Goal: Task Accomplishment & Management: Complete application form

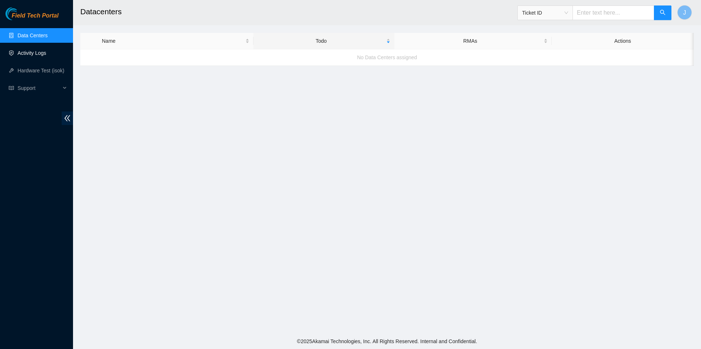
click at [41, 54] on link "Activity Logs" at bounding box center [32, 53] width 29 height 6
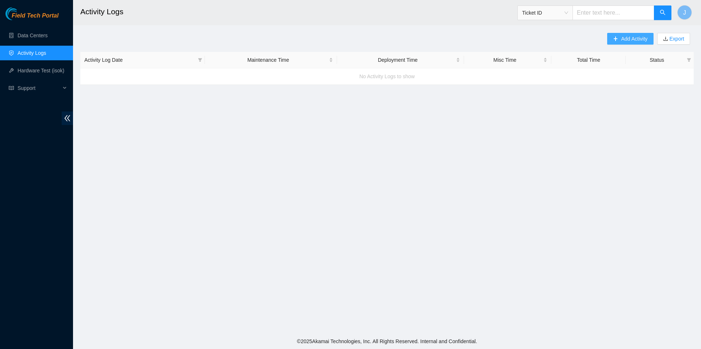
click at [621, 39] on span "Add Activity" at bounding box center [634, 39] width 26 height 8
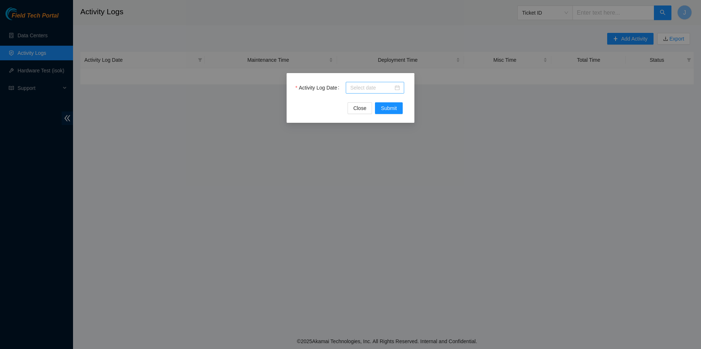
click at [366, 85] on input "Activity Log Date" at bounding box center [371, 88] width 43 height 8
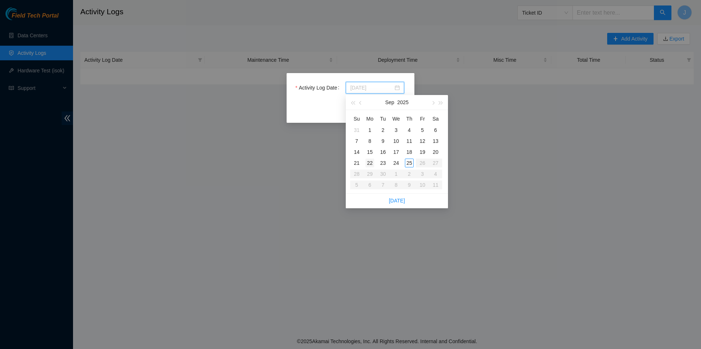
type input "[DATE]"
click at [369, 161] on div "22" at bounding box center [370, 163] width 9 height 9
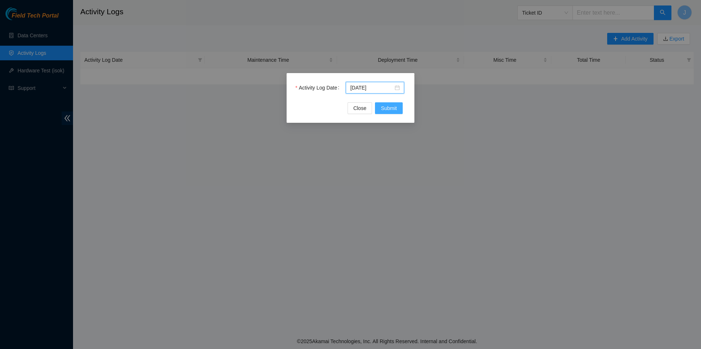
click at [394, 109] on span "Submit" at bounding box center [389, 108] width 16 height 8
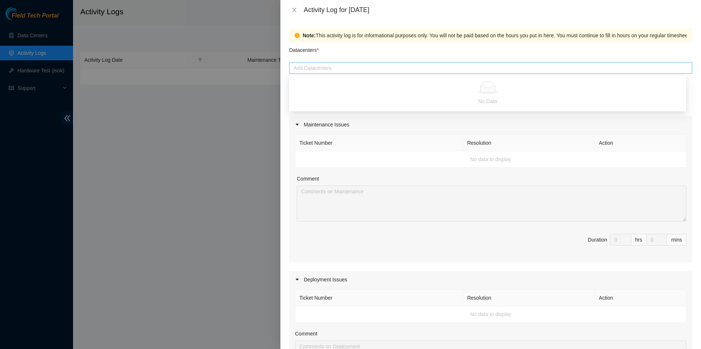
click at [326, 65] on div at bounding box center [491, 68] width 400 height 9
type input "O"
paste input "ORD-DATABANK-MOUNTPROSPECT:B-C-SGD2AR"
type input "ORD-DATABANK-MOUNTPROSPECT:B-C-SGD2AR"
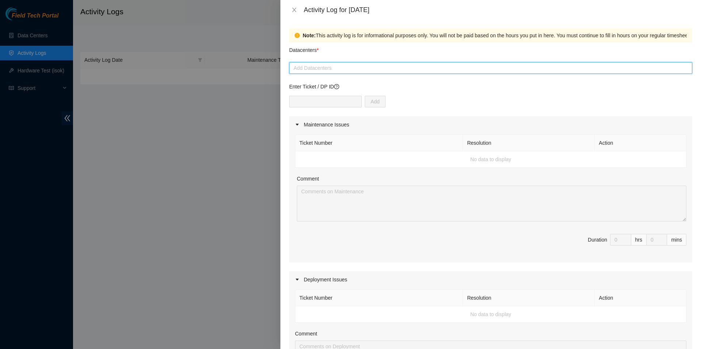
click at [332, 68] on div at bounding box center [491, 68] width 400 height 9
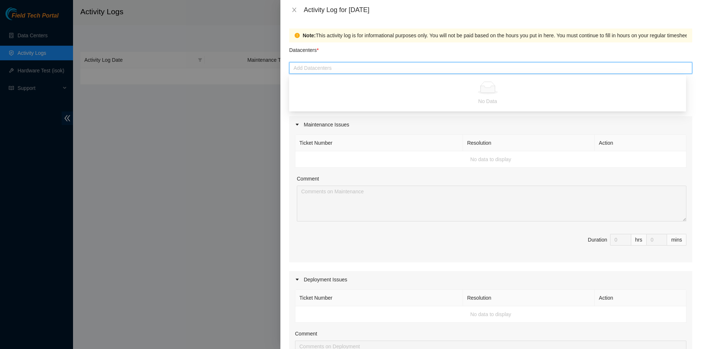
paste input "B-G-3D7P4XV"
type input "B-G-3D7P4XV"
click at [412, 90] on div at bounding box center [488, 87] width 388 height 13
click at [298, 159] on td "No data to display" at bounding box center [491, 159] width 391 height 16
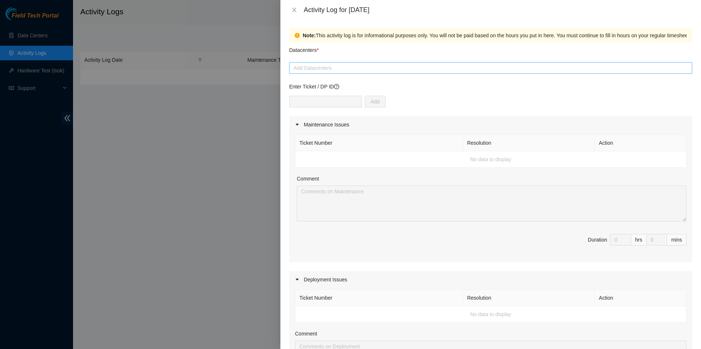
click at [338, 69] on div at bounding box center [491, 68] width 400 height 9
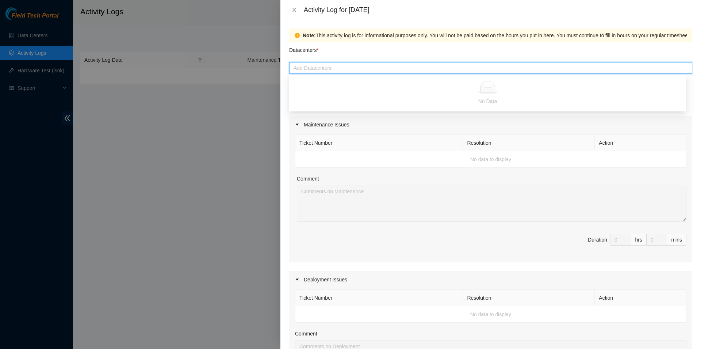
paste input "B-G-3D7P4XV"
type input "B-G-3D7P4XV"
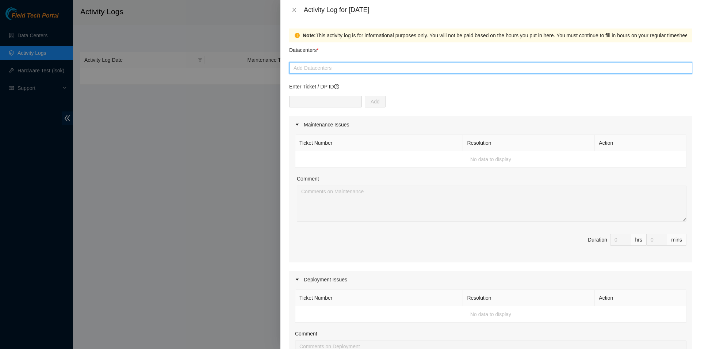
click at [342, 67] on div at bounding box center [491, 68] width 400 height 9
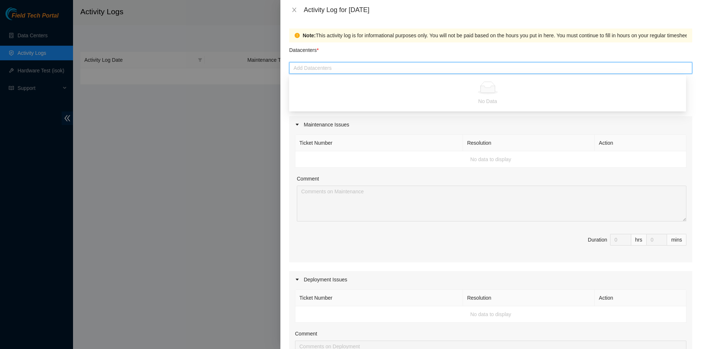
paste input "ORD-DATABANK-MOUNTPROSPECT:B-C-SGD2AR"
click at [387, 95] on div "No Data" at bounding box center [488, 93] width 388 height 24
drag, startPoint x: 377, startPoint y: 68, endPoint x: 273, endPoint y: 70, distance: 104.1
click at [294, 70] on input "ORD-DATABANK-MOUNTPROSPECT:B-C-SGD2AR" at bounding box center [351, 68] width 114 height 9
type input "B-C-SGD2AR"
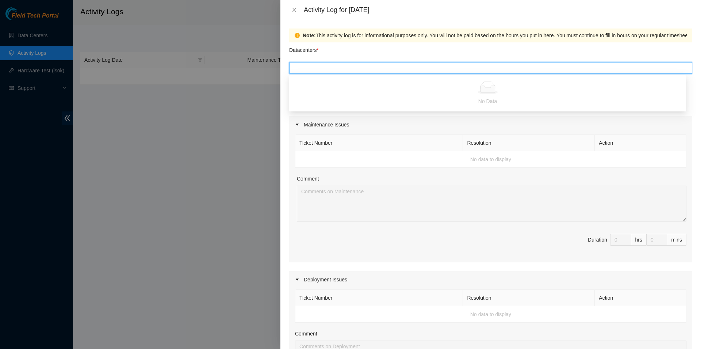
click at [361, 67] on div "B-C-SGD2AR" at bounding box center [491, 68] width 400 height 9
click at [361, 67] on div at bounding box center [491, 68] width 400 height 9
paste input "ORD-DATABANK-MOUNTPROSPECT:B-C-SGD2AR"
drag, startPoint x: 377, startPoint y: 68, endPoint x: 263, endPoint y: 71, distance: 114.0
click at [294, 71] on input "ORD-DATABANK-MOUNTPROSPECT:B-C-SGD2AR" at bounding box center [351, 68] width 114 height 9
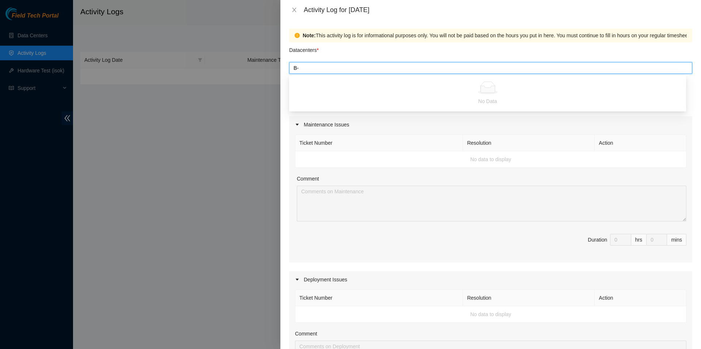
type input "B"
click at [254, 110] on div at bounding box center [350, 174] width 701 height 349
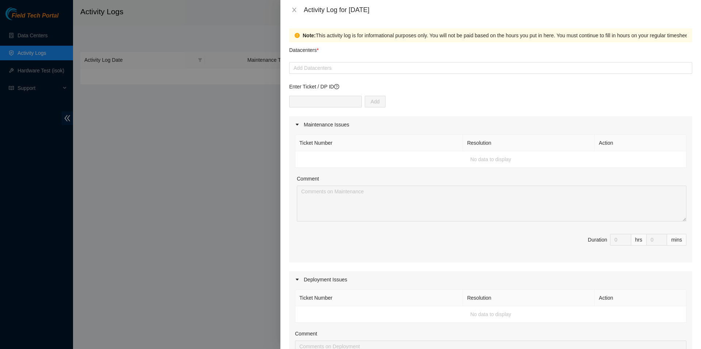
drag, startPoint x: 167, startPoint y: 91, endPoint x: 235, endPoint y: 92, distance: 67.6
click at [172, 94] on div at bounding box center [350, 174] width 701 height 349
click at [252, 143] on div at bounding box center [350, 174] width 701 height 349
click at [235, 147] on div at bounding box center [350, 174] width 701 height 349
click at [293, 9] on icon "close" at bounding box center [294, 10] width 4 height 4
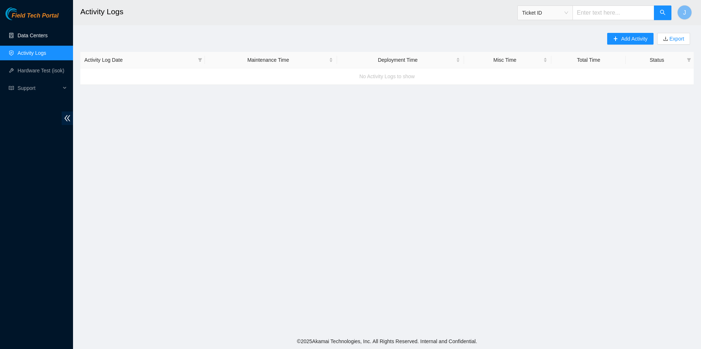
click at [37, 38] on link "Data Centers" at bounding box center [33, 36] width 30 height 6
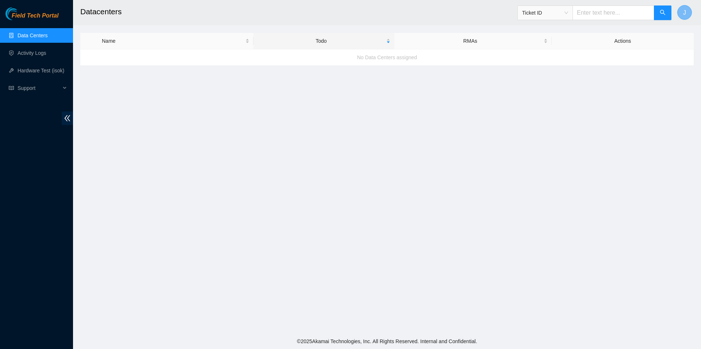
click at [685, 14] on span "J" at bounding box center [685, 12] width 3 height 9
click at [638, 53] on link "Profile" at bounding box center [630, 56] width 15 height 6
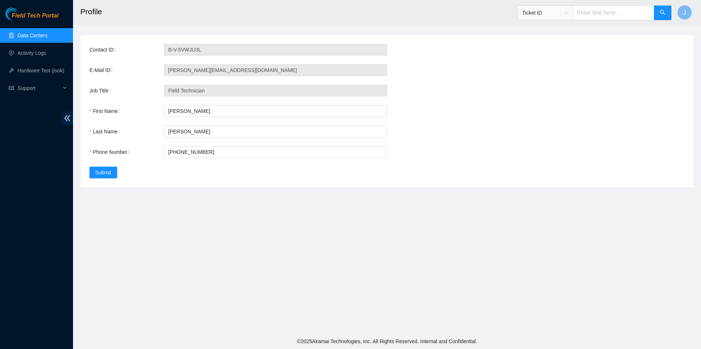
click at [96, 205] on main "Profile Ticket ID J Contact ID B-V-5VWJU3L E-Mail ID [PERSON_NAME][EMAIL_ADDRES…" at bounding box center [387, 167] width 628 height 334
click at [30, 56] on link "Activity Logs" at bounding box center [32, 53] width 29 height 6
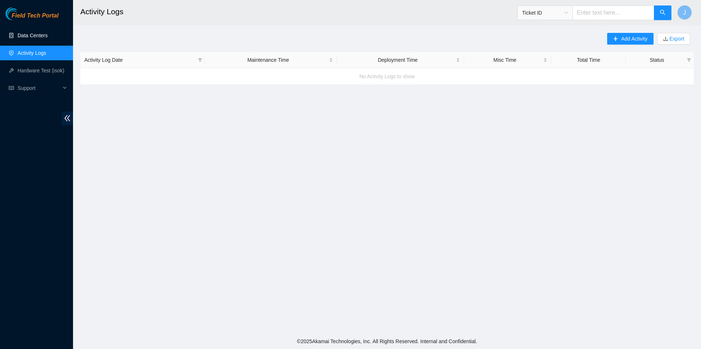
click at [45, 38] on link "Data Centers" at bounding box center [33, 36] width 30 height 6
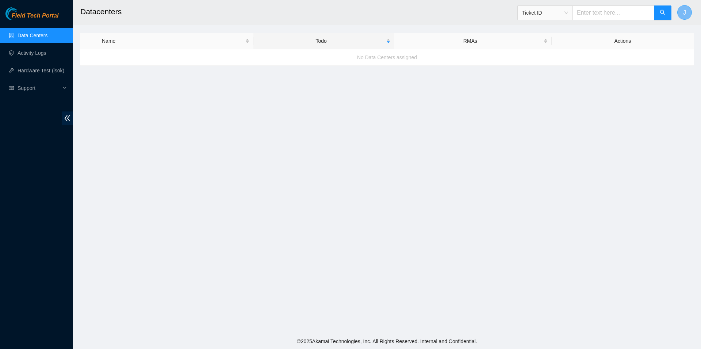
click at [680, 11] on button "J" at bounding box center [685, 12] width 15 height 15
click at [635, 69] on link "Logout" at bounding box center [631, 72] width 16 height 6
click at [46, 52] on link "Activity Logs" at bounding box center [32, 53] width 29 height 6
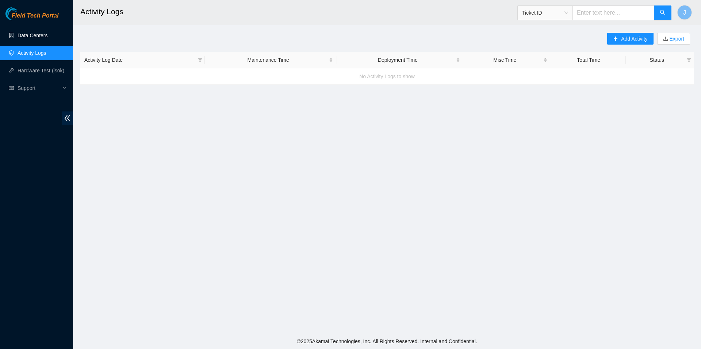
click at [43, 38] on link "Data Centers" at bounding box center [33, 36] width 30 height 6
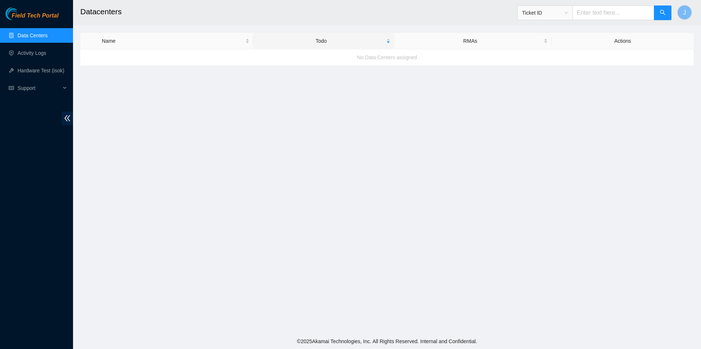
click at [563, 12] on span "Ticket ID" at bounding box center [545, 12] width 46 height 11
click at [46, 56] on link "Activity Logs" at bounding box center [32, 53] width 29 height 6
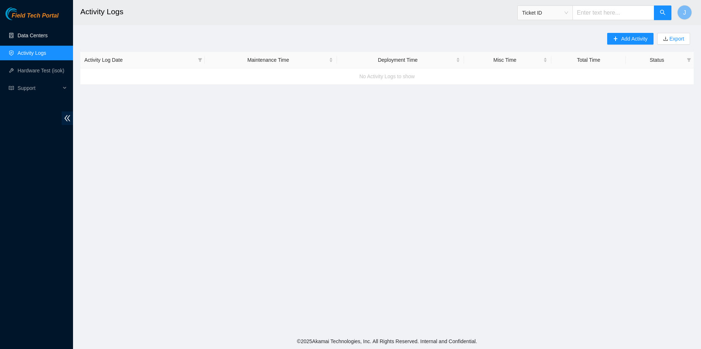
click at [47, 38] on link "Data Centers" at bounding box center [33, 36] width 30 height 6
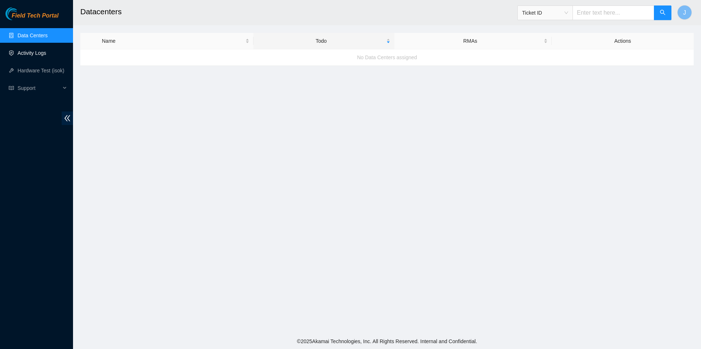
click at [28, 54] on link "Activity Logs" at bounding box center [32, 53] width 29 height 6
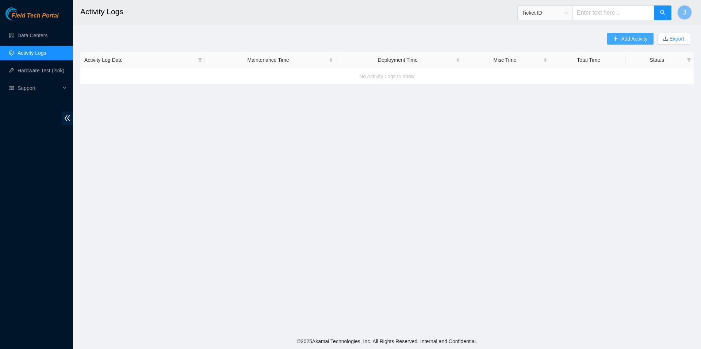
click at [620, 42] on button "Add Activity" at bounding box center [631, 39] width 46 height 12
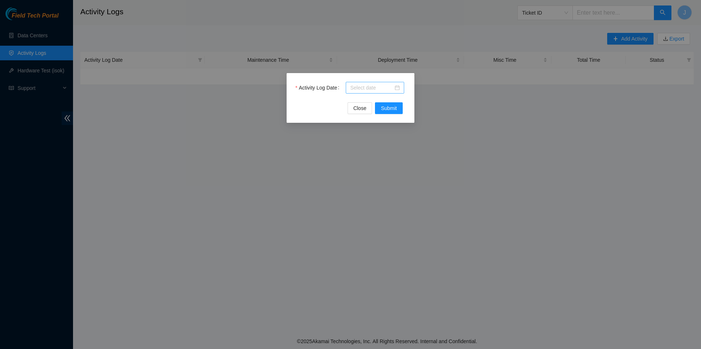
click at [366, 87] on input "Activity Log Date" at bounding box center [371, 88] width 43 height 8
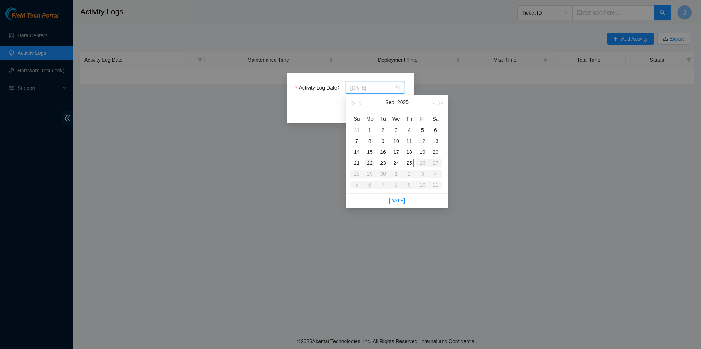
type input "[DATE]"
click at [373, 163] on div "22" at bounding box center [370, 163] width 9 height 9
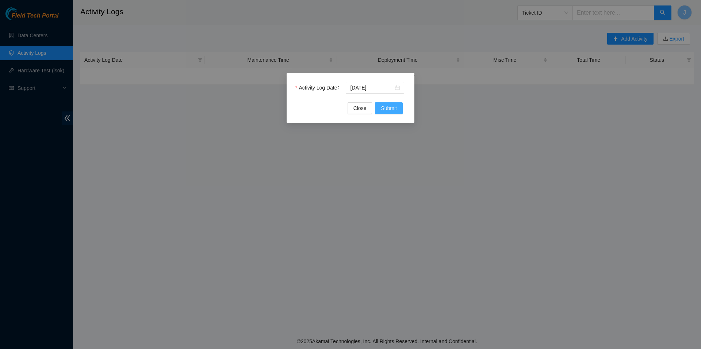
click at [389, 110] on span "Submit" at bounding box center [389, 108] width 16 height 8
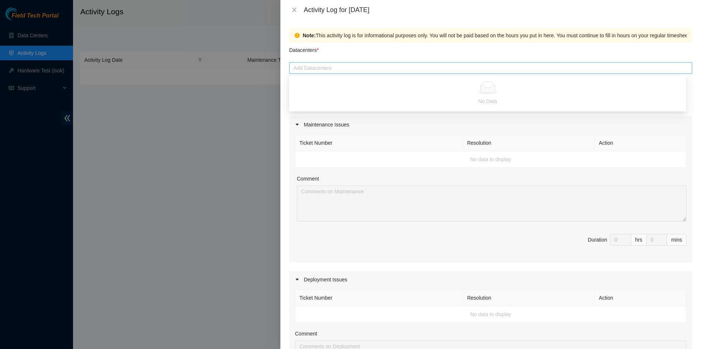
click at [342, 64] on div at bounding box center [491, 68] width 400 height 9
paste input "ORD-DATABANK-MOUNTPROSPECT:B-C-SGD2AR"
type input "ORD-DATABANK-MOUNTPROSPECT:B-C-SGD2AR"
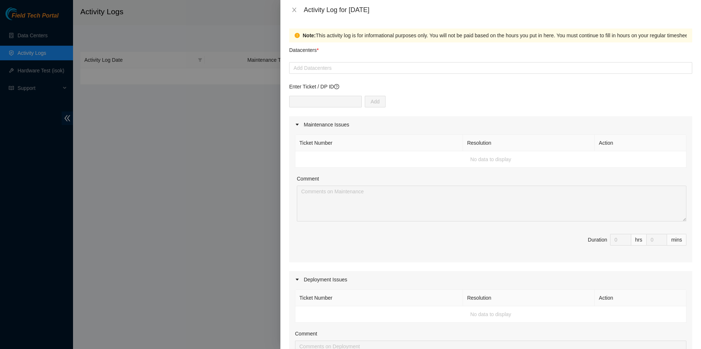
click at [285, 114] on div "Note: This activity log is for informational purposes only. You will not be pai…" at bounding box center [491, 184] width 421 height 329
click at [354, 65] on div at bounding box center [491, 68] width 400 height 9
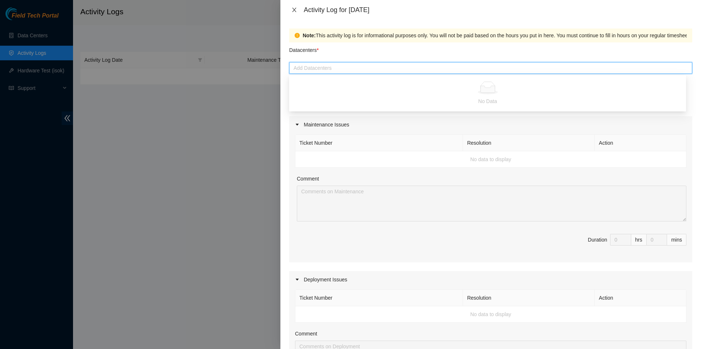
click at [295, 10] on icon "close" at bounding box center [295, 10] width 6 height 6
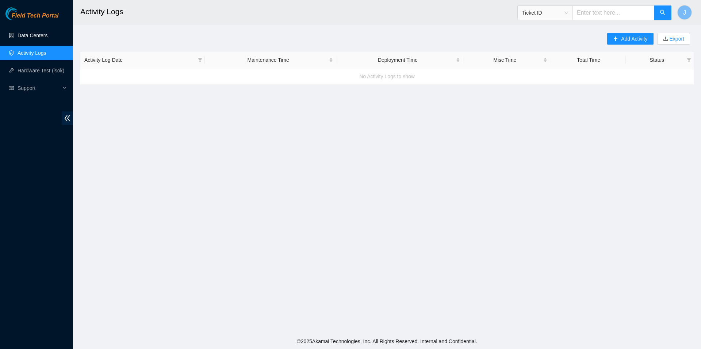
click at [47, 38] on link "Data Centers" at bounding box center [33, 36] width 30 height 6
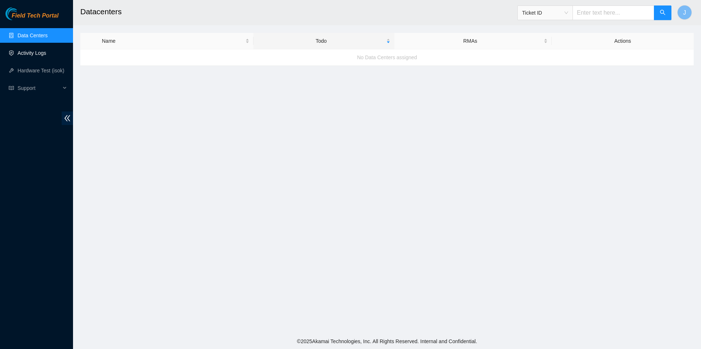
click at [45, 52] on link "Activity Logs" at bounding box center [32, 53] width 29 height 6
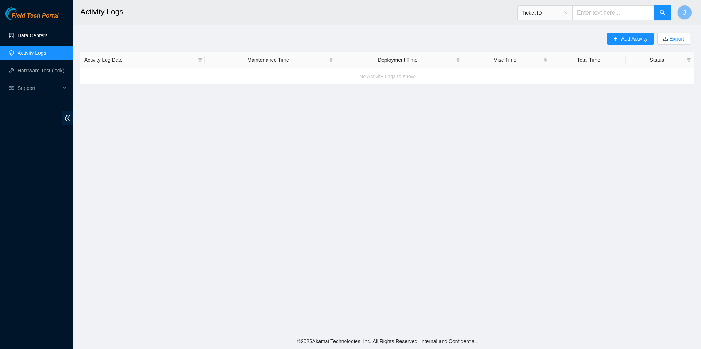
click at [47, 38] on link "Data Centers" at bounding box center [33, 36] width 30 height 6
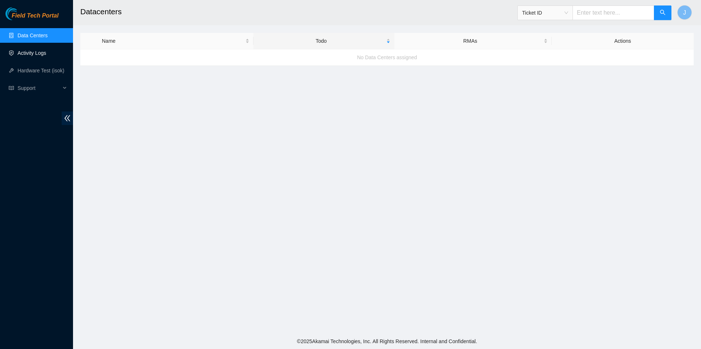
click at [46, 52] on link "Activity Logs" at bounding box center [32, 53] width 29 height 6
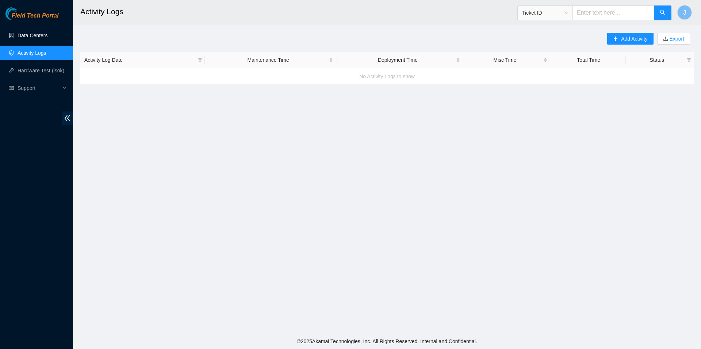
click at [47, 38] on link "Data Centers" at bounding box center [33, 36] width 30 height 6
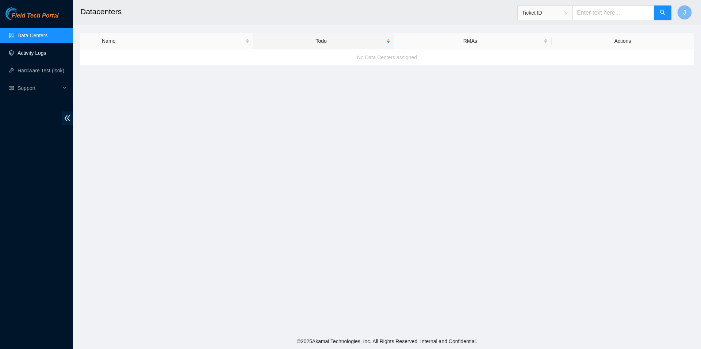
click at [44, 50] on link "Activity Logs" at bounding box center [32, 53] width 29 height 6
